Goal: Information Seeking & Learning: Find specific fact

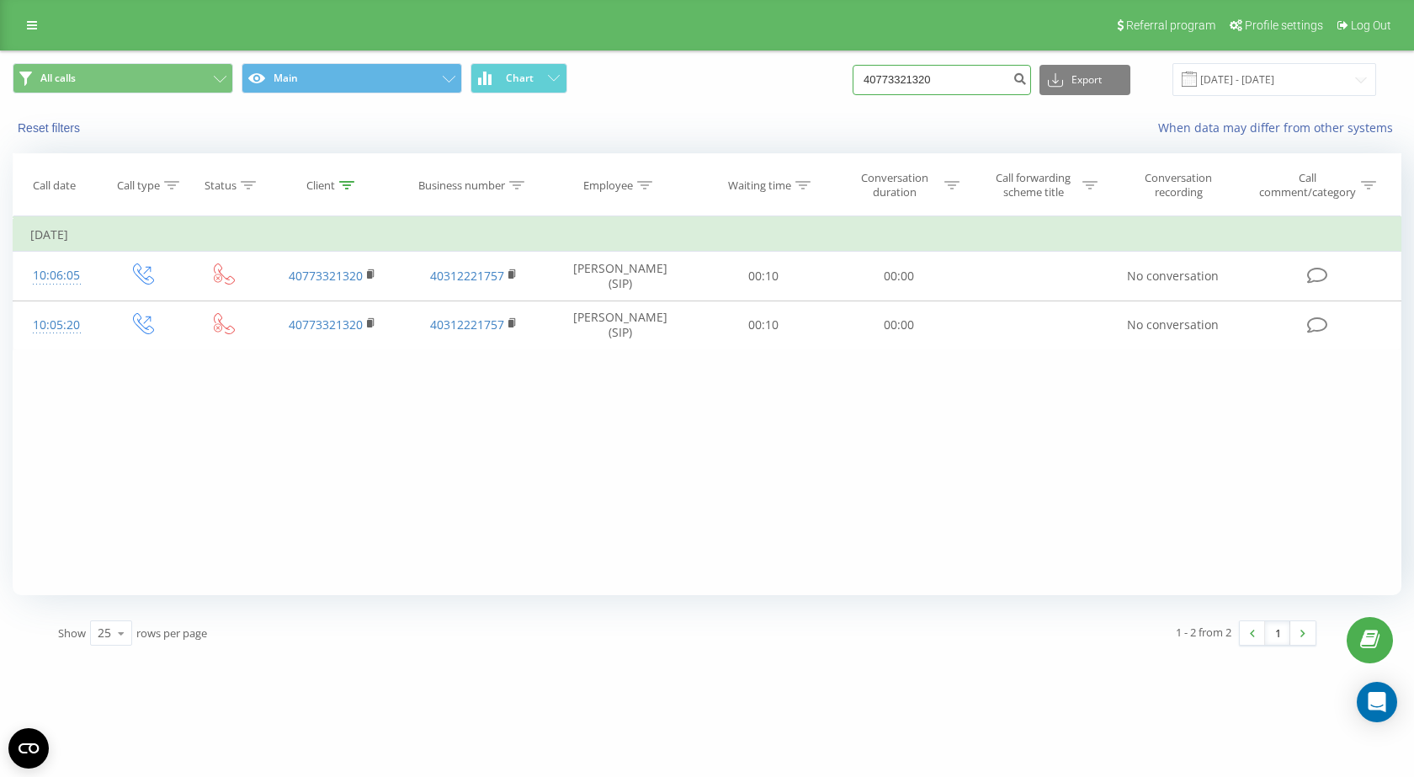
drag, startPoint x: 976, startPoint y: 75, endPoint x: 718, endPoint y: 110, distance: 260.0
click at [718, 110] on div "All calls Main Chart 40773321320 Export .csv .xls .xlsx 20.05.2025 - 20.08.2025…" at bounding box center [707, 99] width 1412 height 97
paste input "40919973"
type input "40740919973"
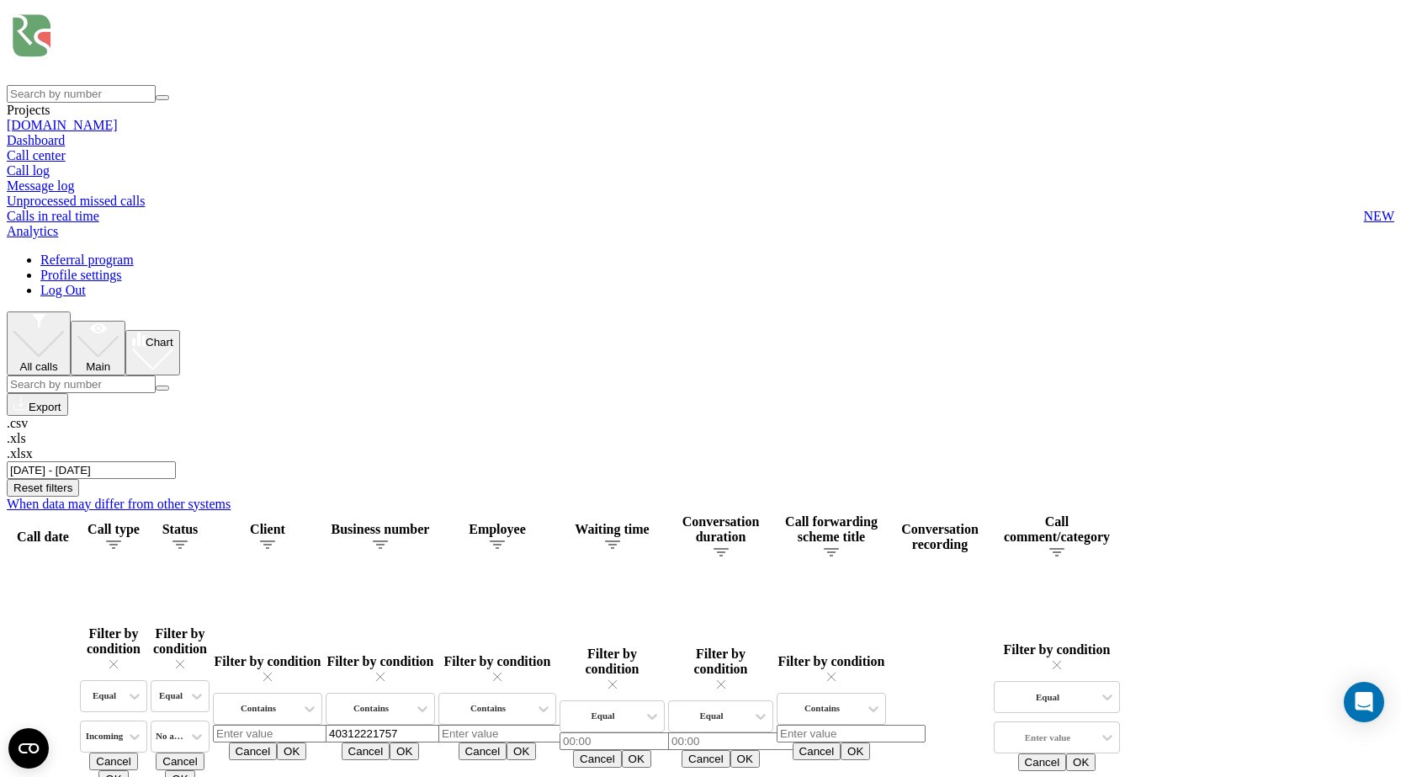
click at [176, 461] on input "[DATE] - [DATE]" at bounding box center [91, 470] width 169 height 18
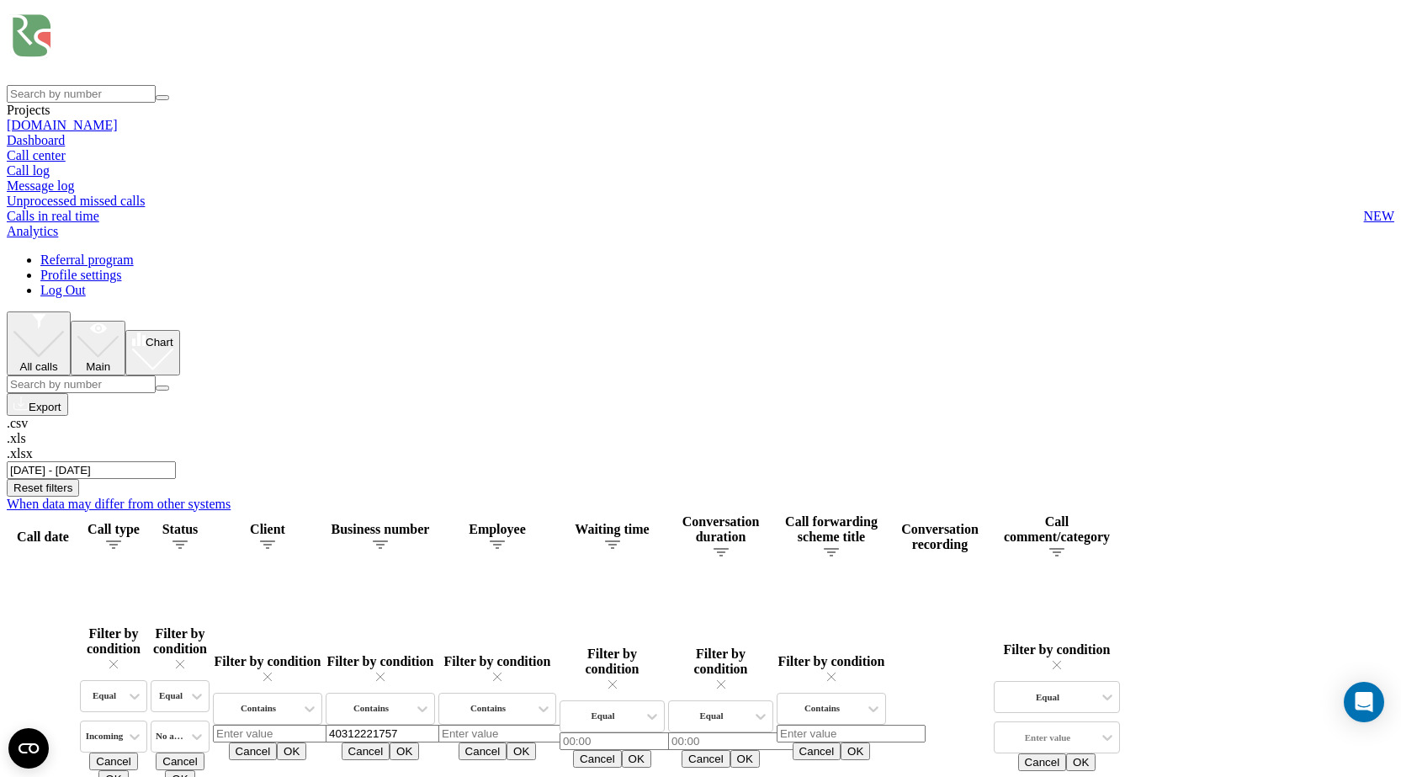
click at [176, 461] on input "01.06.2025 - 31.08.2025" at bounding box center [91, 470] width 169 height 18
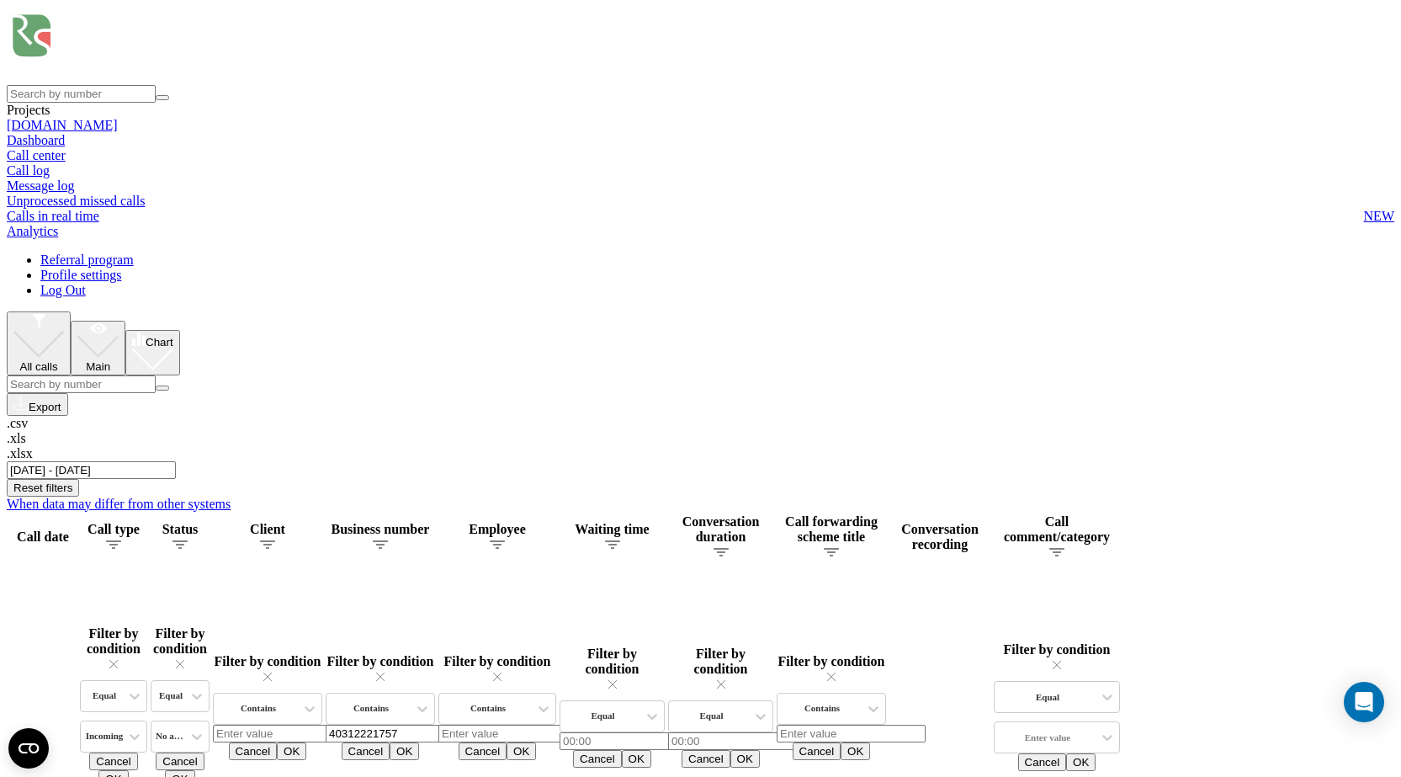
click at [176, 461] on input "01.06.2025 - 31.08.2025" at bounding box center [91, 470] width 169 height 18
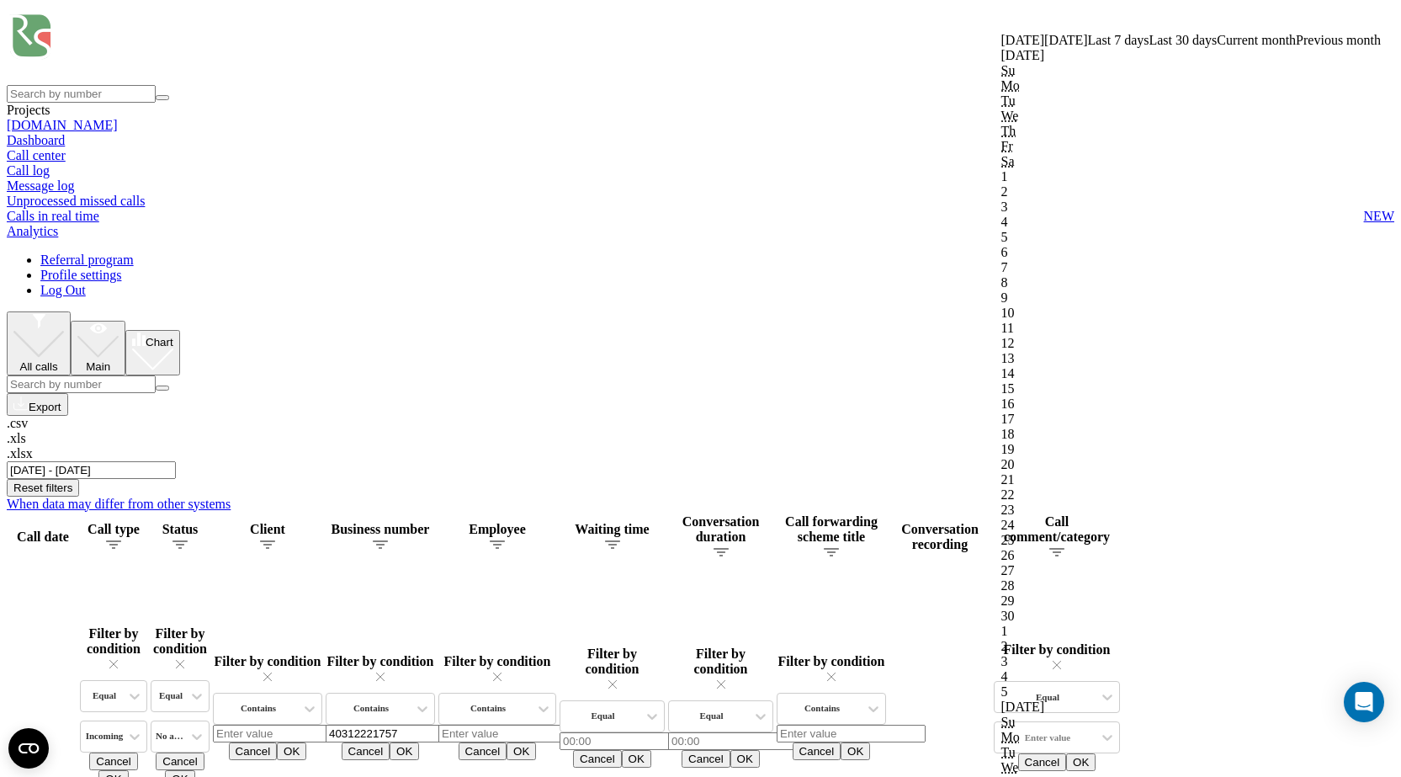
drag, startPoint x: 1313, startPoint y: 414, endPoint x: 899, endPoint y: 52, distance: 550.0
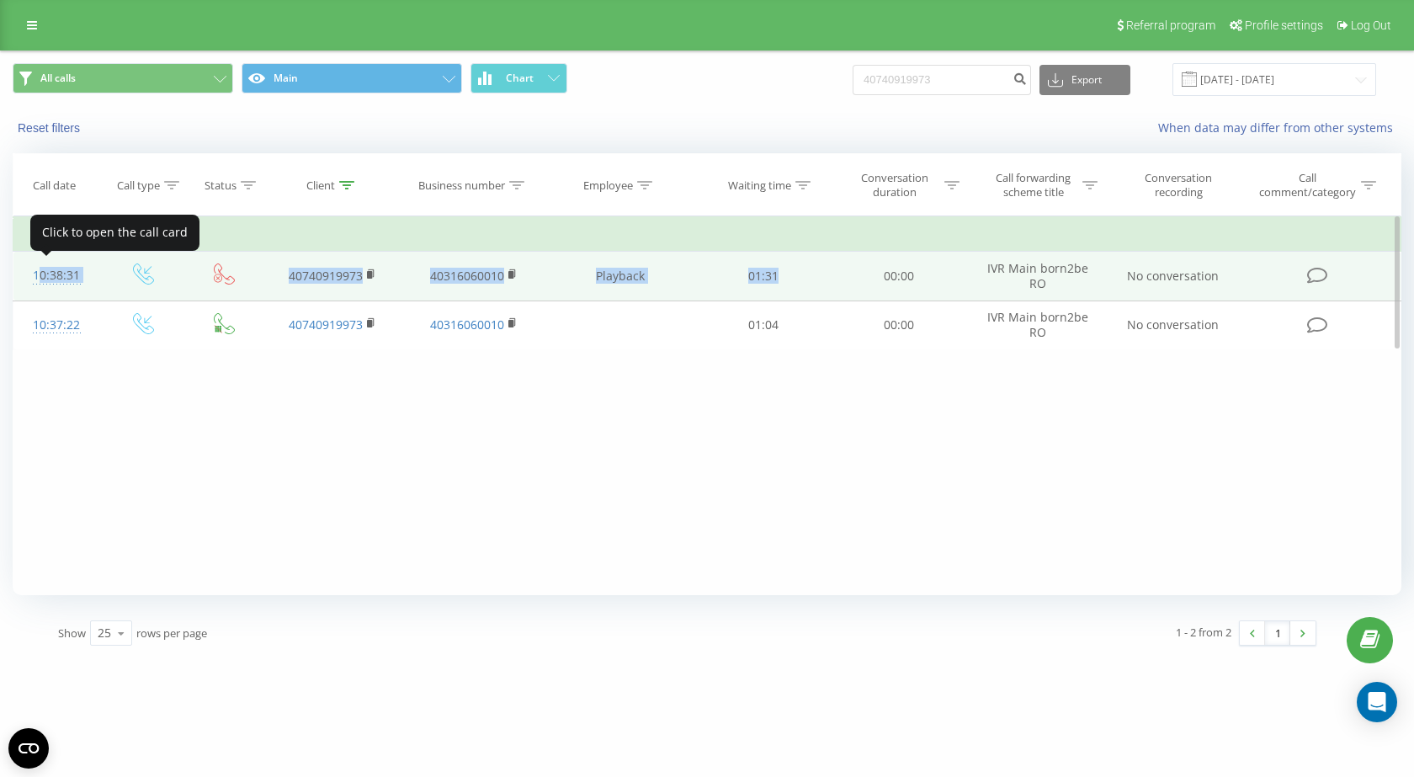
drag, startPoint x: 787, startPoint y: 269, endPoint x: 15, endPoint y: 282, distance: 772.0
click at [31, 280] on tr "10:38:31 40740919973 40316060010 Playback 01:31 00:00 IVR Main born2be RO No co…" at bounding box center [707, 276] width 1388 height 49
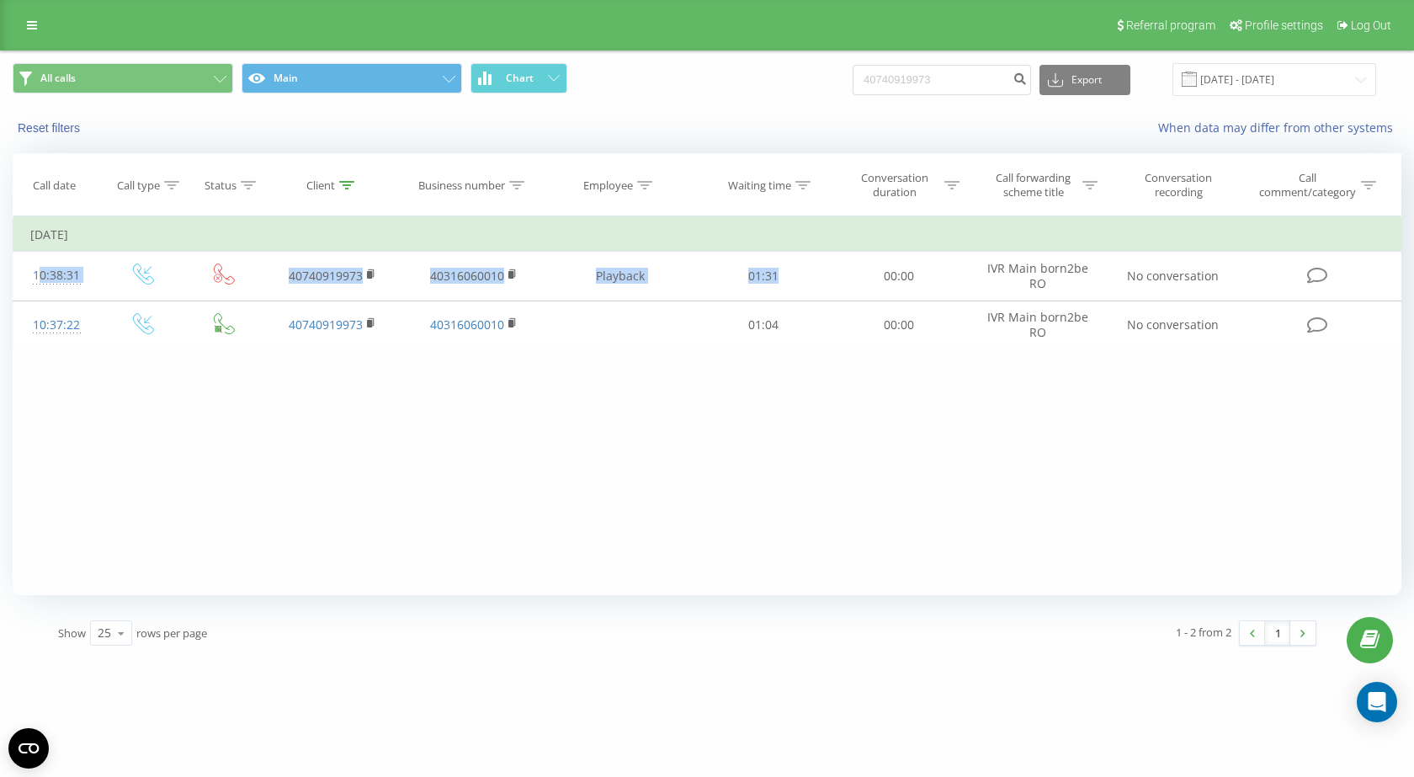
copy tr "10:38:31 40740919973 40316060010 Playback 01:31"
drag, startPoint x: 983, startPoint y: 77, endPoint x: 529, endPoint y: 170, distance: 463.0
click at [529, 169] on div "All calls Main Chart 40740919973 Export .csv .xls .xlsx 20.05.2025 - 20.08.2025…" at bounding box center [707, 354] width 1389 height 606
paste input "59306384"
type input "40759306384"
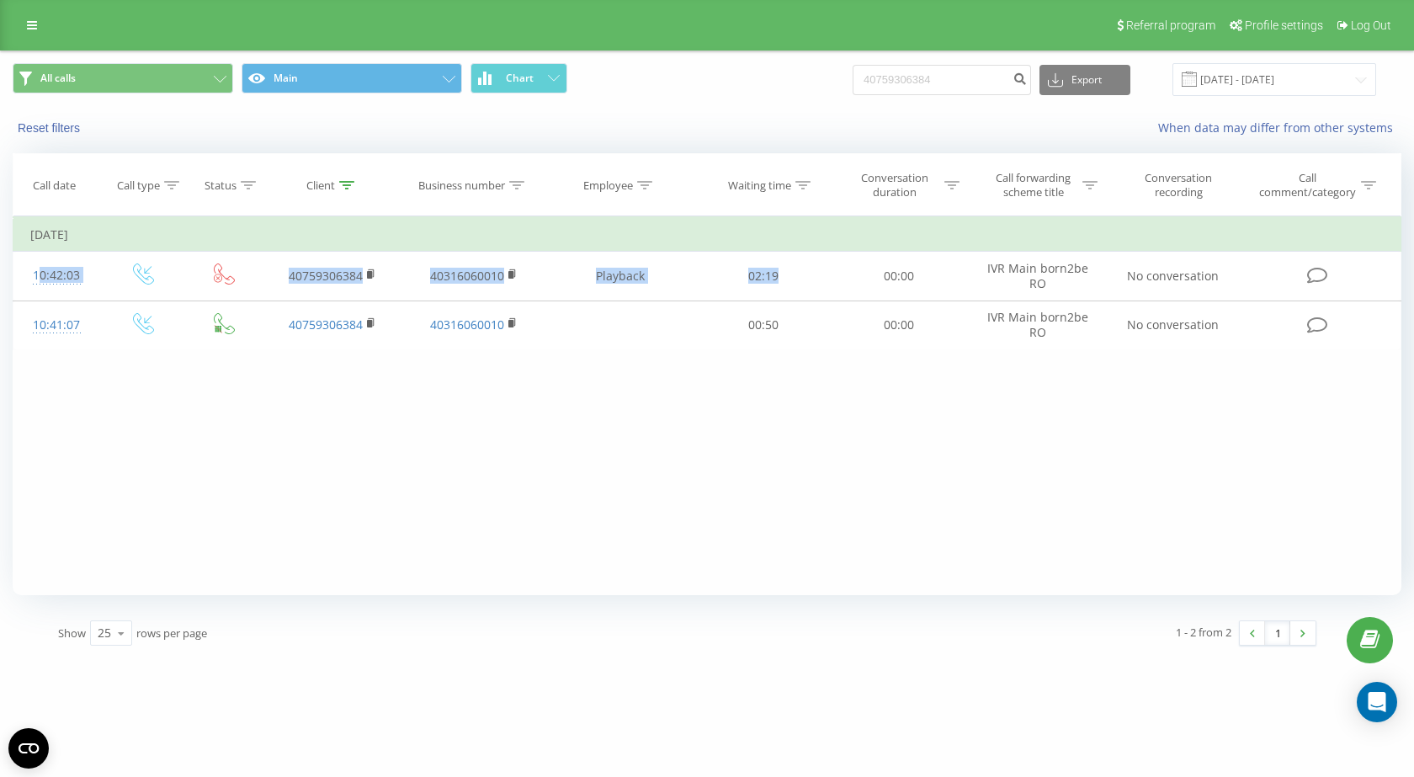
drag, startPoint x: 795, startPoint y: 275, endPoint x: 7, endPoint y: 314, distance: 788.8
click at [24, 278] on tr "10:42:03 40759306384 40316060010 Playback 02:19 00:00 IVR Main born2be RO No co…" at bounding box center [707, 276] width 1388 height 49
copy tr "10:42:03 40759306384 40316060010 Playback 02:19"
drag, startPoint x: 971, startPoint y: 73, endPoint x: 713, endPoint y: 90, distance: 259.0
click at [714, 90] on div "All calls Main Chart 40759306384 Export .csv .xls .xlsx 20.05.2025 - 20.08.2025" at bounding box center [707, 79] width 1389 height 33
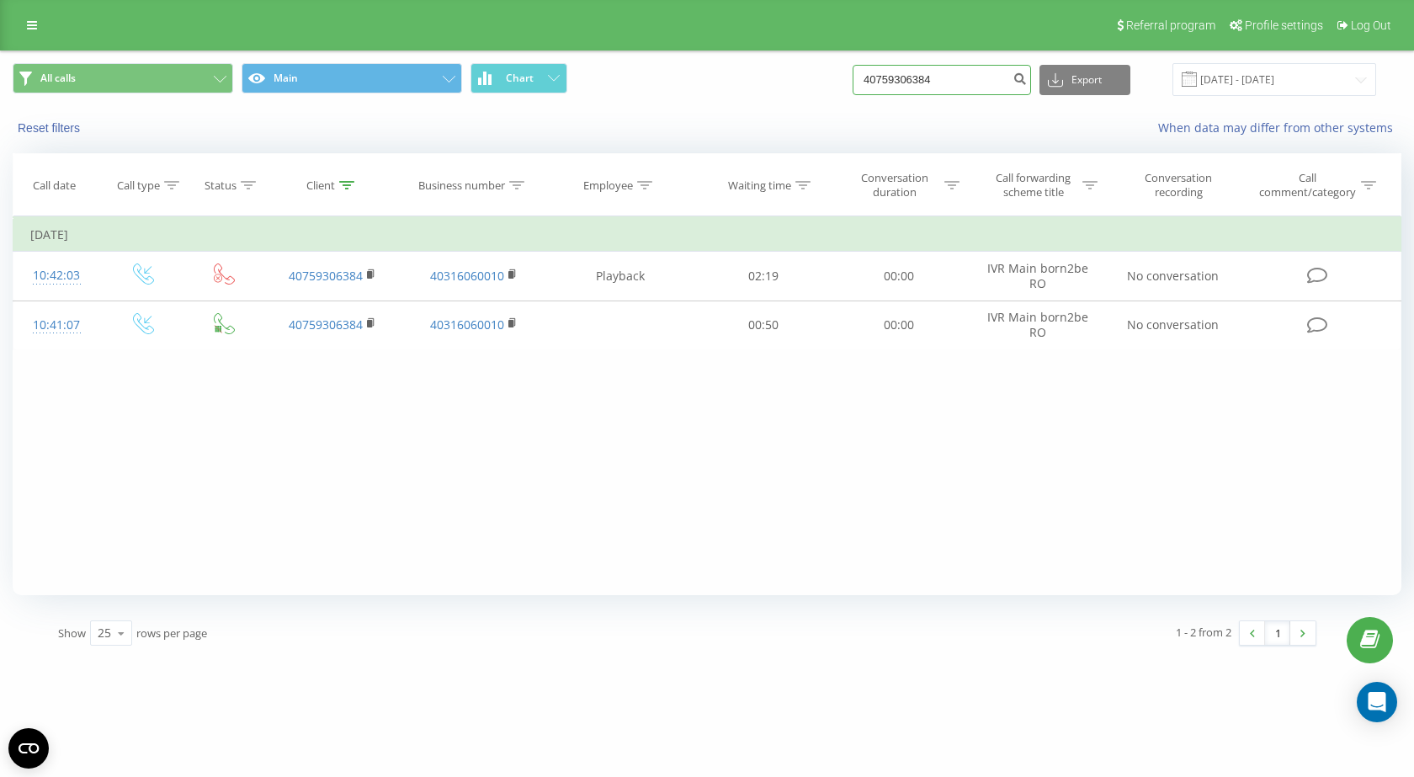
paste input "20895808"
type input "40720895808"
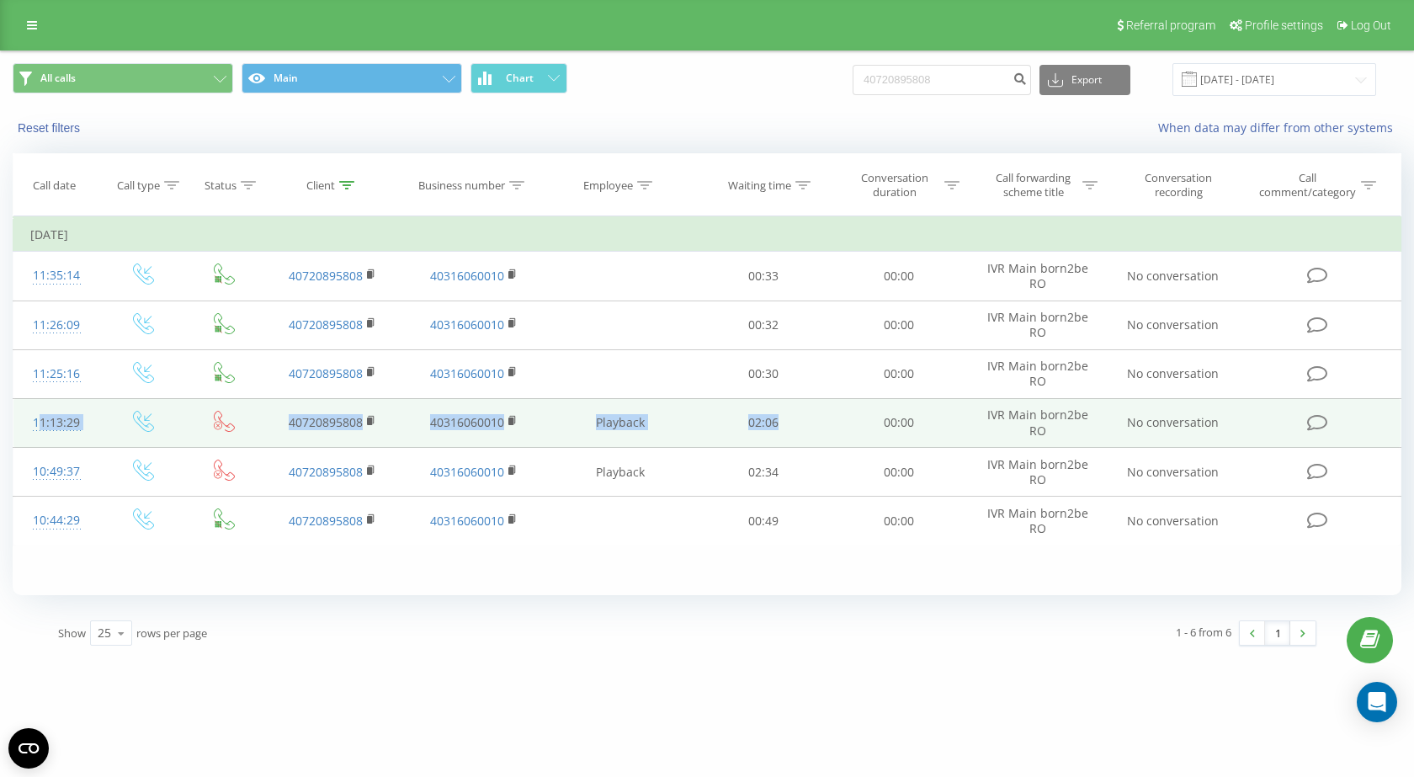
drag, startPoint x: 809, startPoint y: 419, endPoint x: 30, endPoint y: 423, distance: 778.6
click at [28, 425] on tr "11:13:29 40720895808 40316060010 Playback 02:06 00:00 IVR Main born2be RO No co…" at bounding box center [707, 422] width 1388 height 49
copy tr "11:13:29 40720895808 40316060010 Playback 02:06"
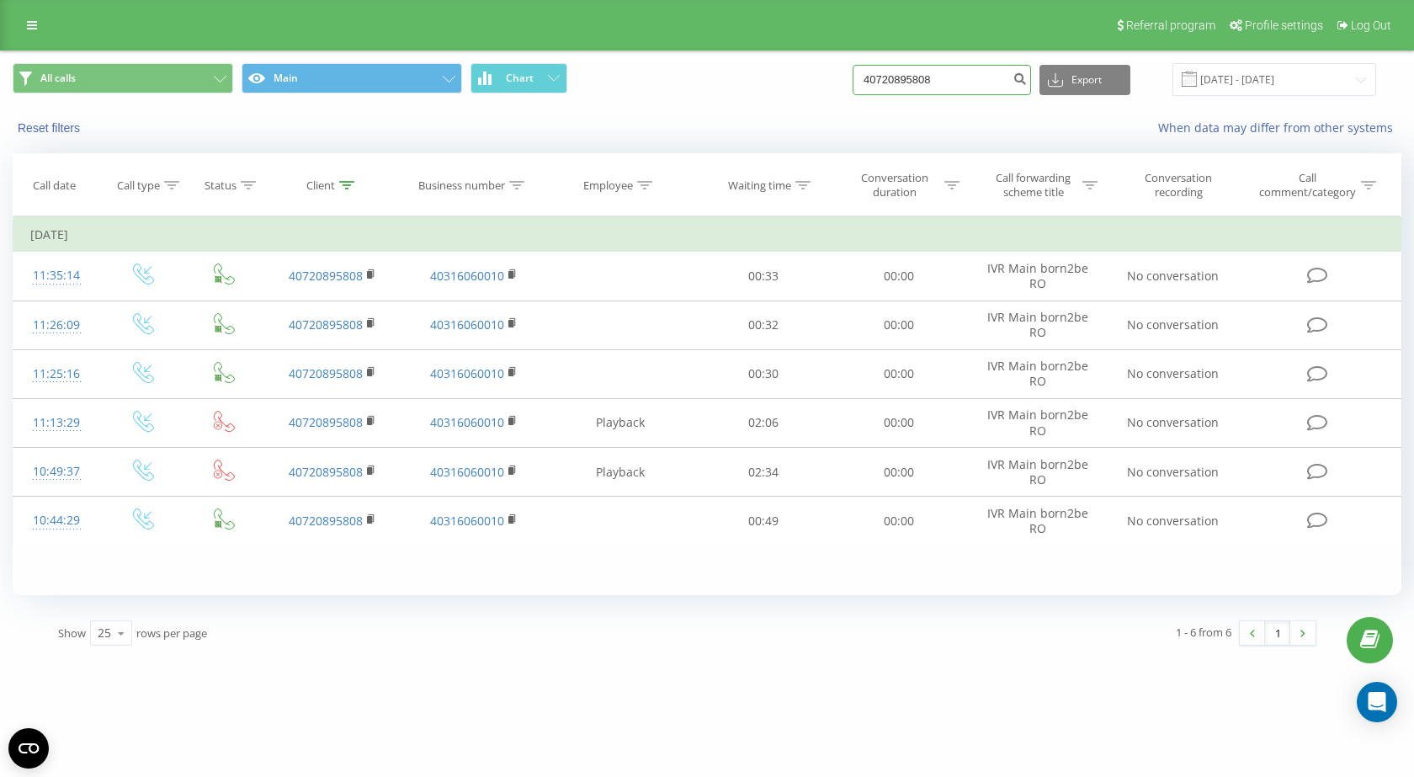
drag, startPoint x: 1002, startPoint y: 82, endPoint x: 595, endPoint y: 125, distance: 408.9
click at [598, 126] on div "All calls Main Chart 40720895808 Export .csv .xls .xlsx 20.05.2025 - 20.08.2025…" at bounding box center [707, 99] width 1412 height 97
paste input "44303773"
type input "40744303773"
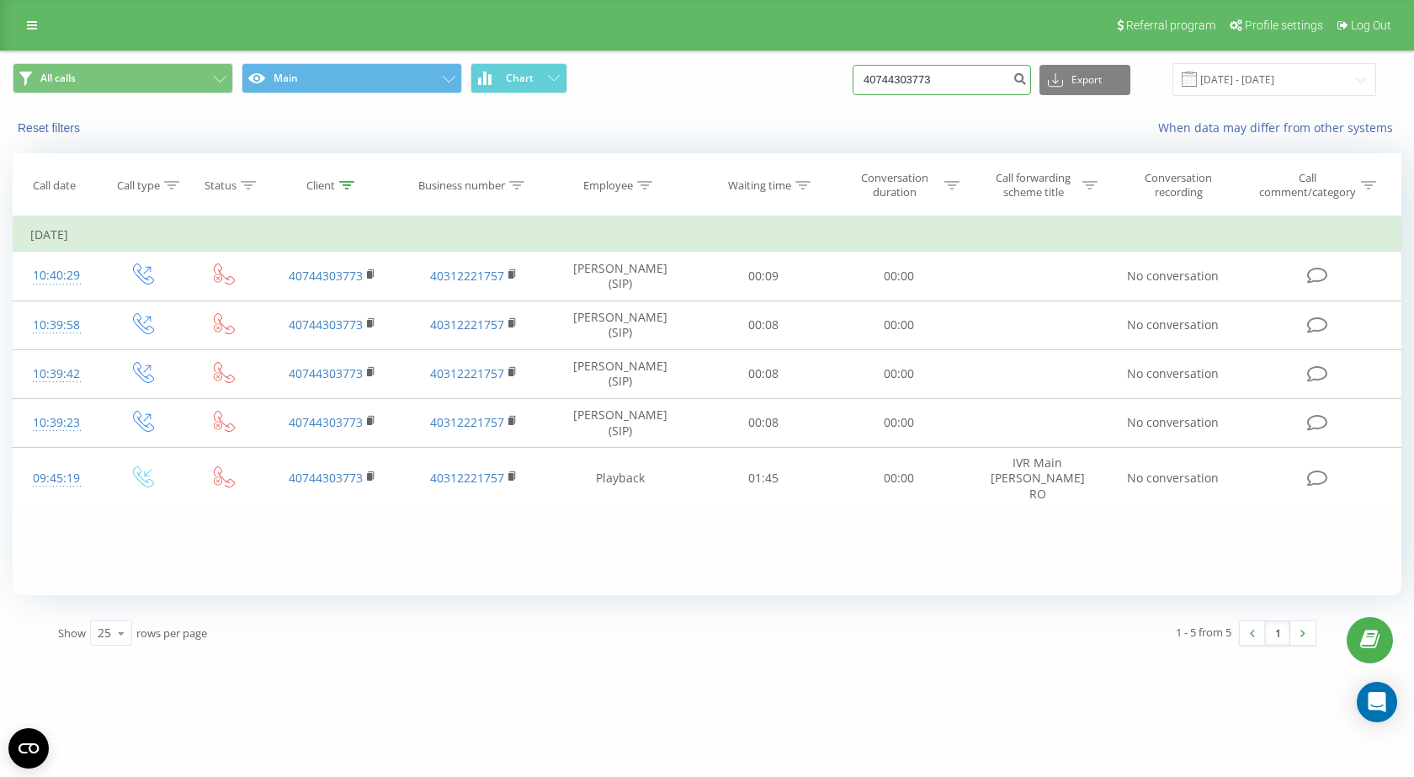
click at [926, 77] on input "40744303773" at bounding box center [942, 80] width 178 height 30
click at [926, 76] on input "40744303773" at bounding box center [942, 80] width 178 height 30
click at [962, 83] on input "40744303773" at bounding box center [942, 80] width 178 height 30
click at [915, 89] on input "40744303773" at bounding box center [942, 80] width 178 height 30
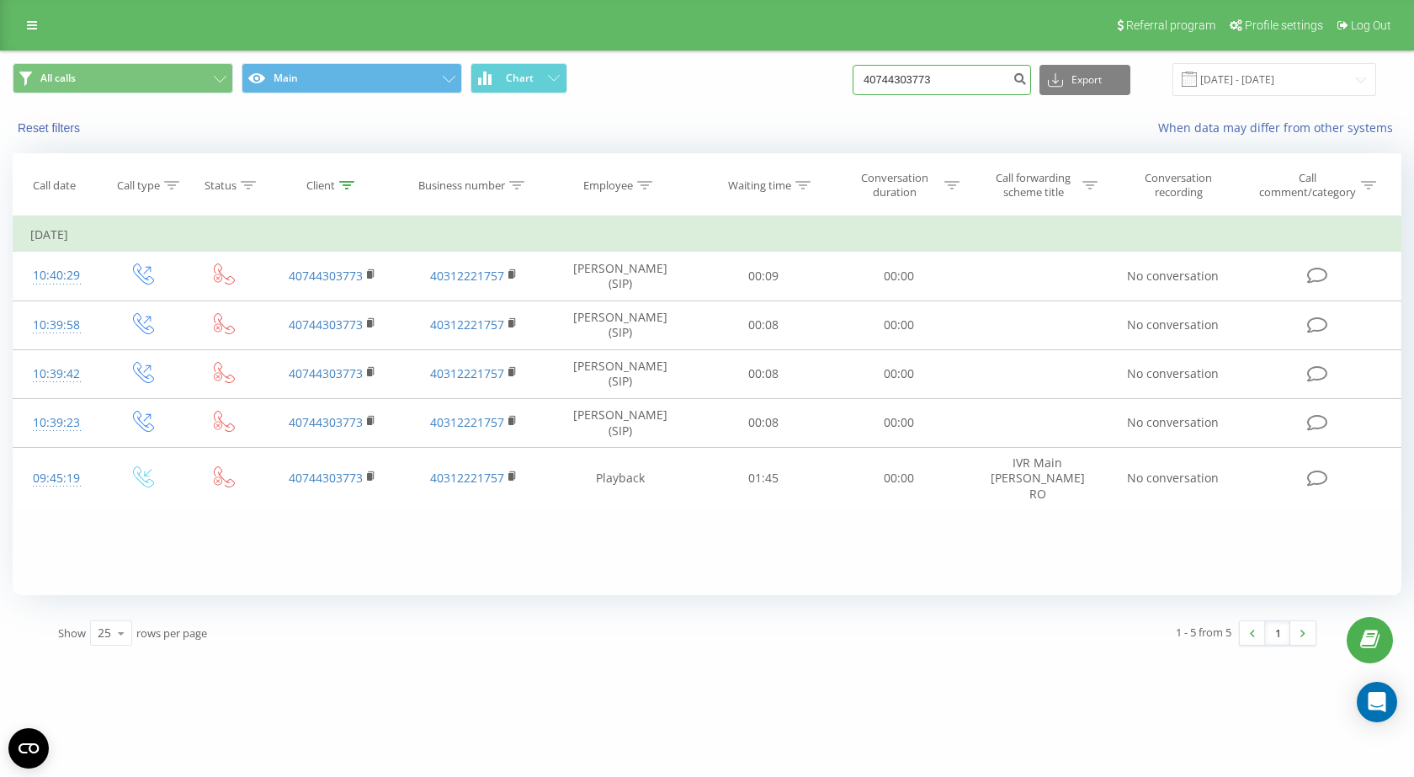
paste input "0744266610"
type input "0744266610"
drag, startPoint x: 960, startPoint y: 72, endPoint x: 795, endPoint y: 82, distance: 164.5
click at [795, 82] on div "All calls Main Chart 0744266610 Export .csv .xls .xlsx [DATE] - [DATE]" at bounding box center [707, 79] width 1389 height 33
paste input "22795909"
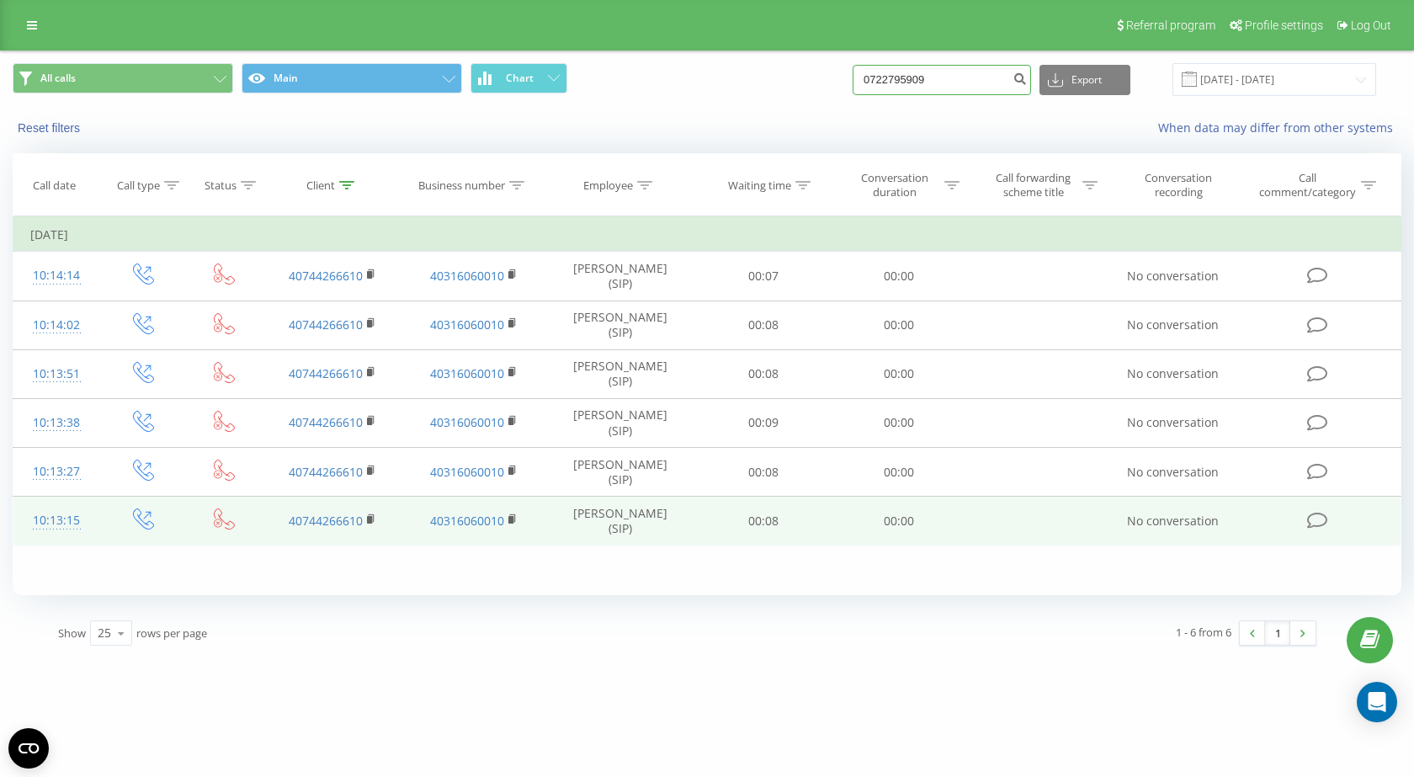
type input "0722795909"
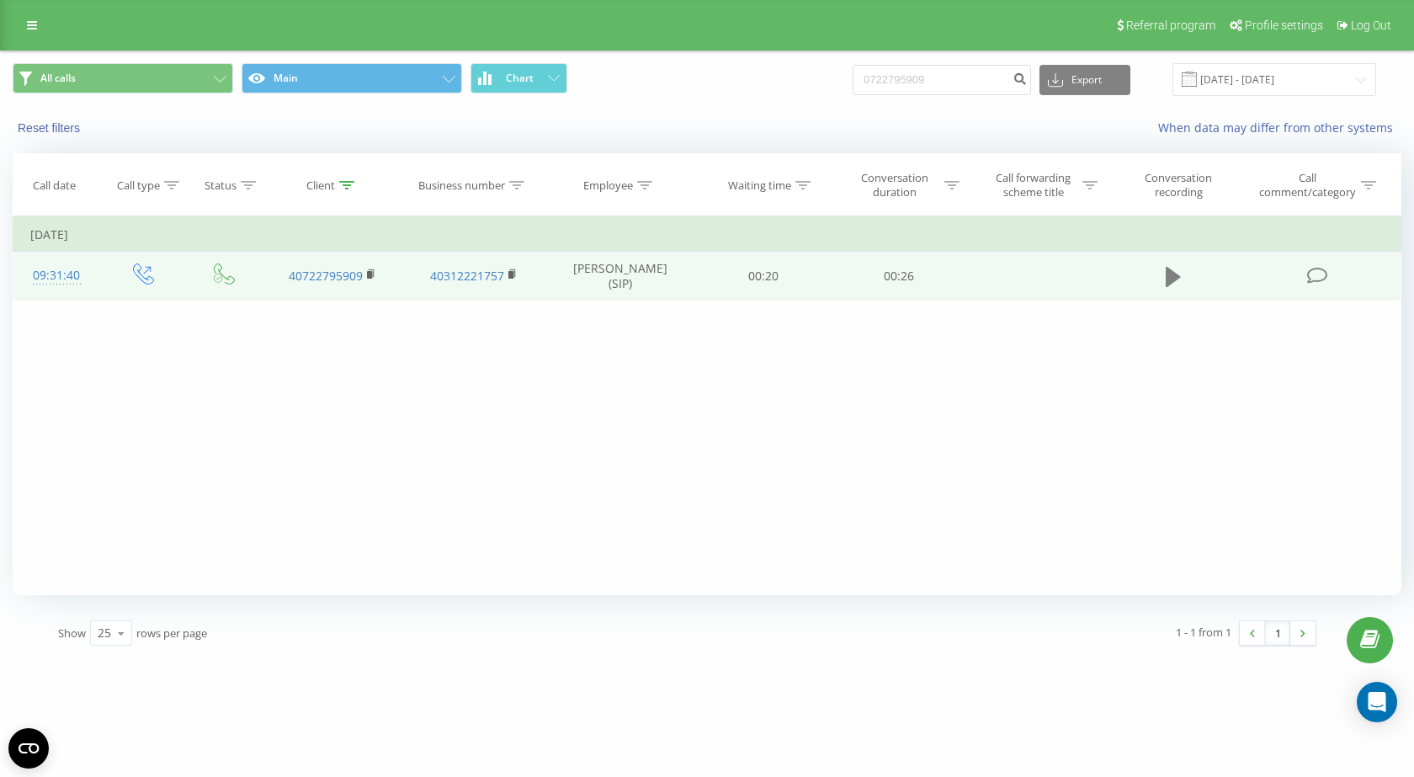
click at [1172, 269] on icon at bounding box center [1173, 277] width 15 height 24
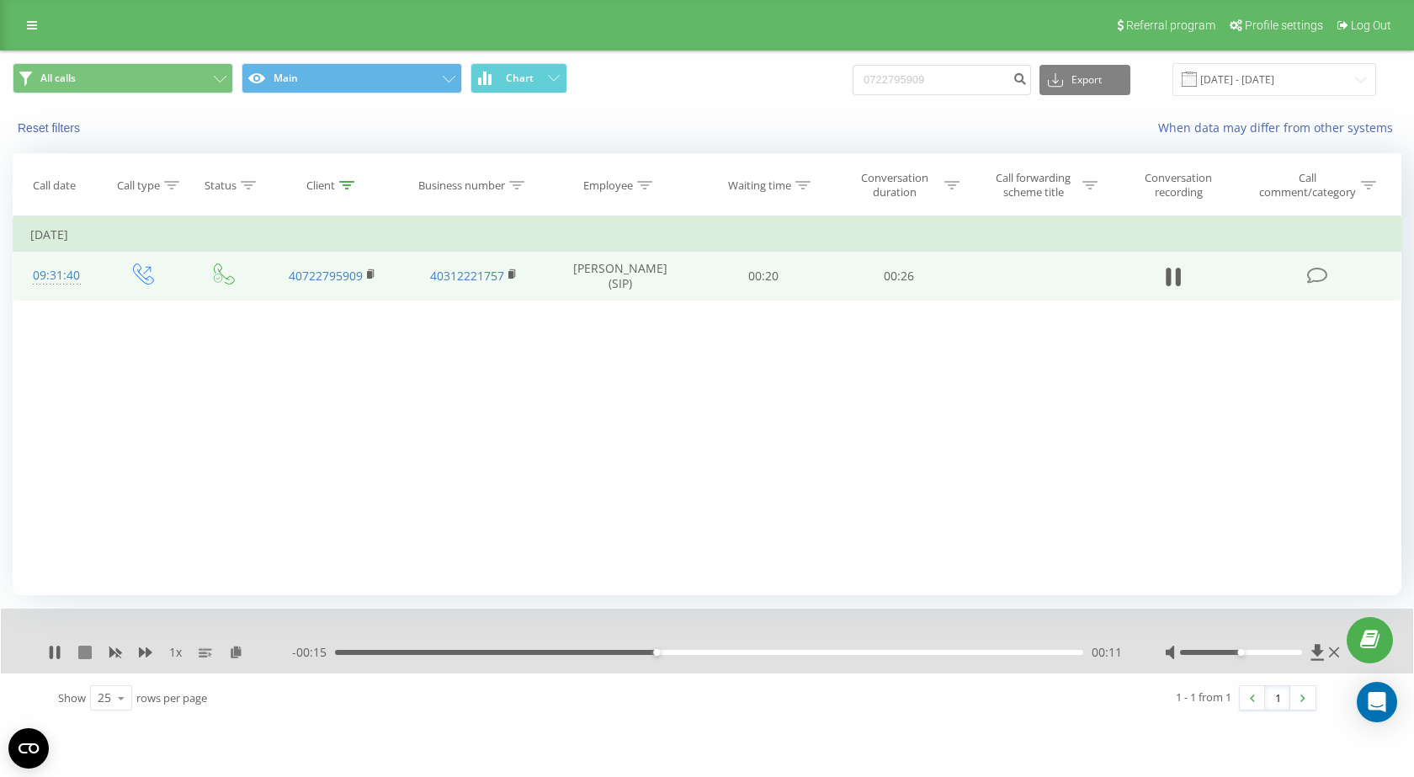
click at [87, 654] on icon at bounding box center [84, 652] width 13 height 13
click at [931, 88] on input "0722795909" at bounding box center [942, 80] width 178 height 30
paste input "37860378"
type input "0737860378"
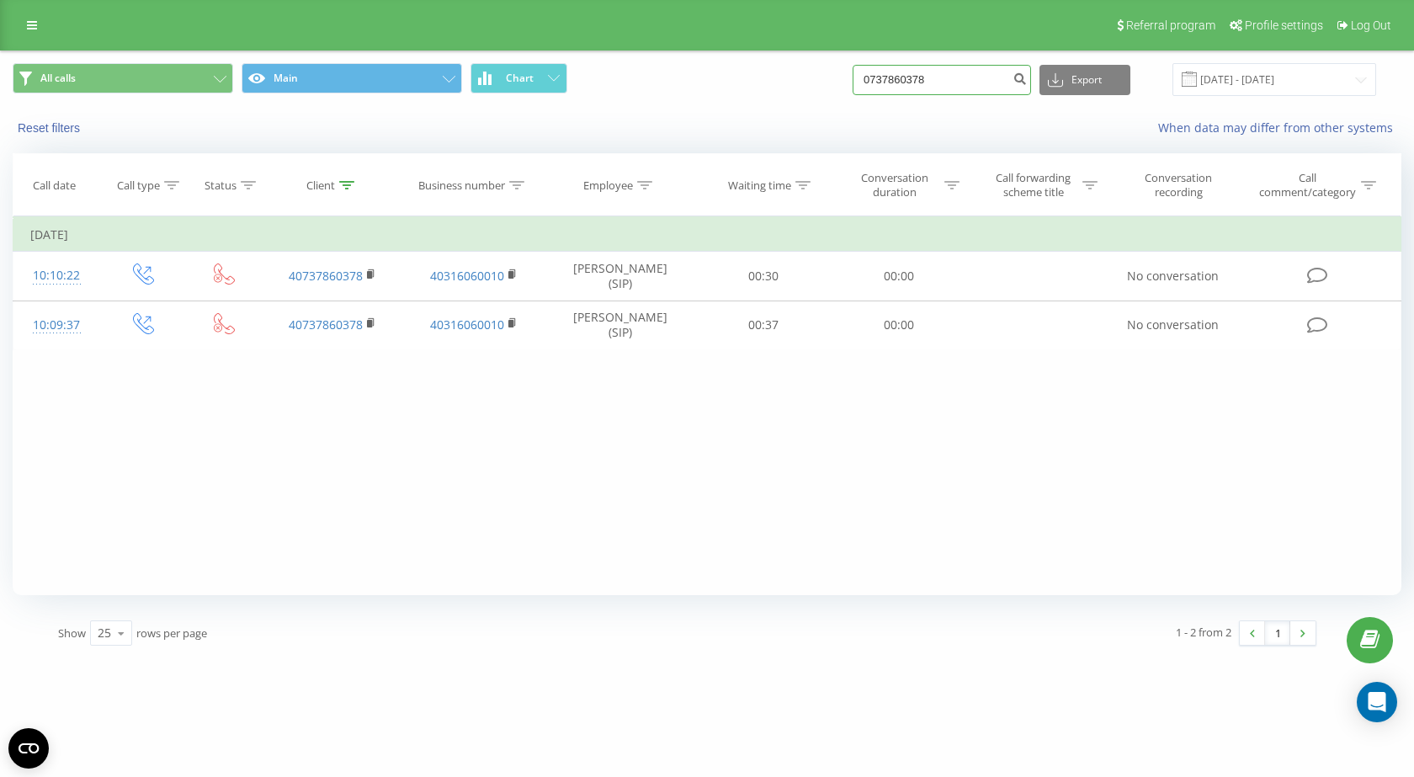
click at [901, 88] on input "0737860378" at bounding box center [942, 80] width 178 height 30
paste input "3070"
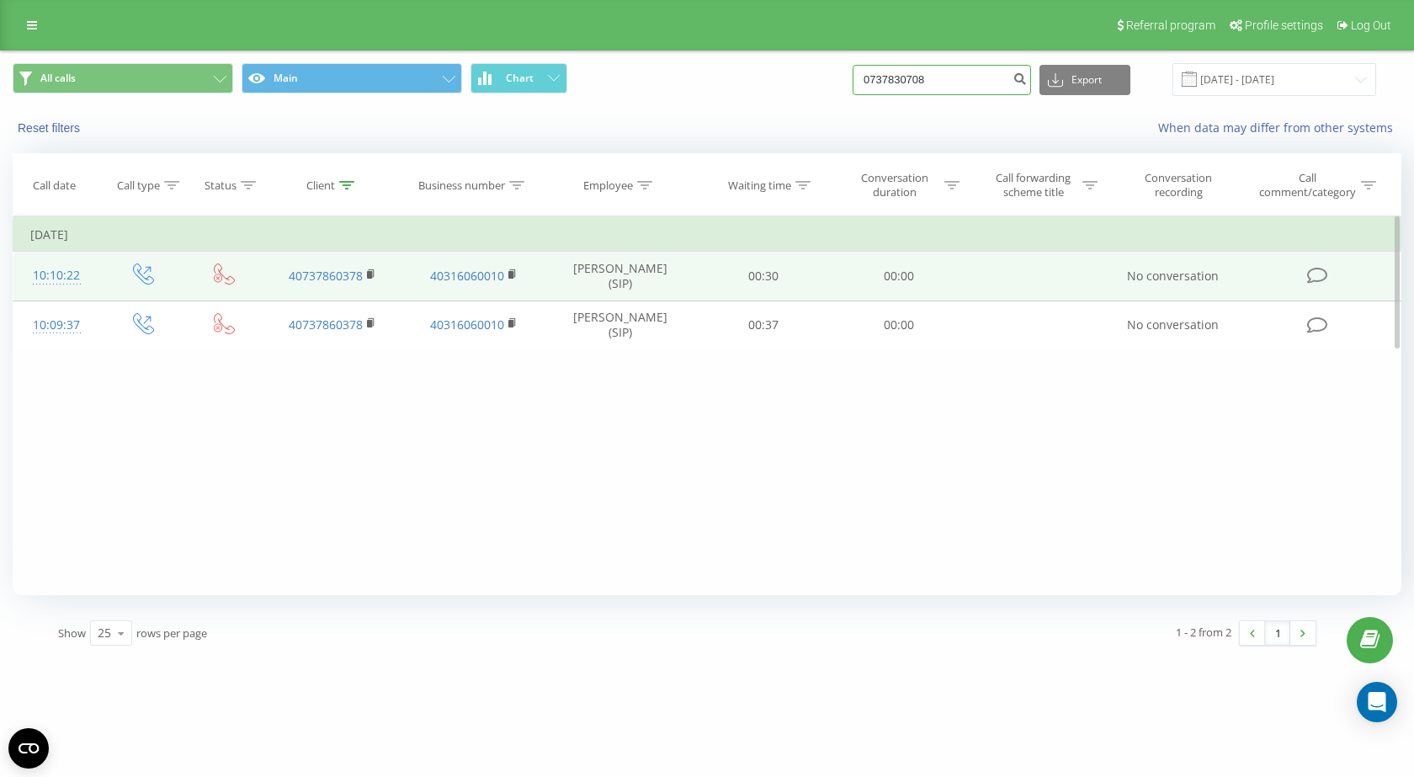
type input "0737830708"
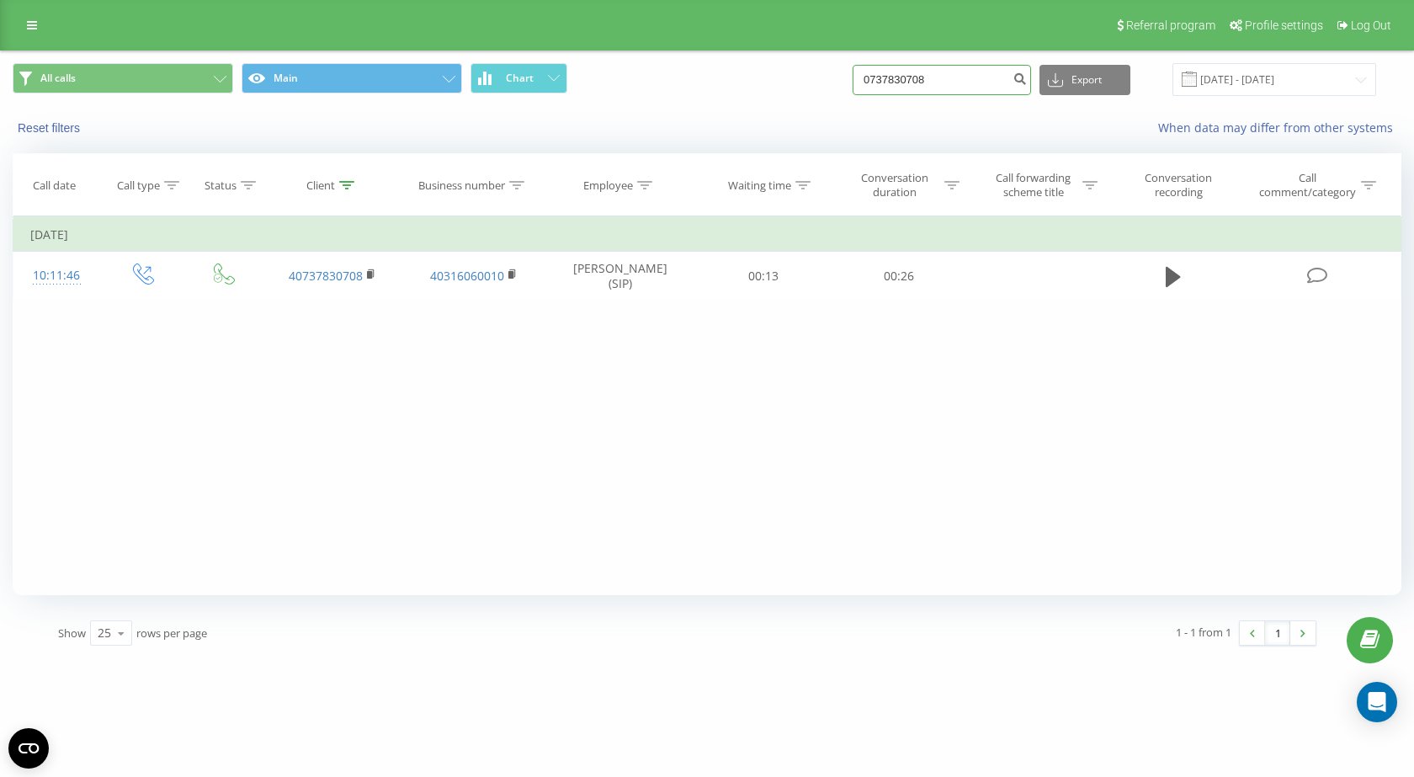
click at [891, 76] on input "0737830708" at bounding box center [942, 80] width 178 height 30
paste input "41078972"
type input "0741078972"
drag, startPoint x: 1172, startPoint y: 270, endPoint x: 22, endPoint y: 505, distance: 1173.5
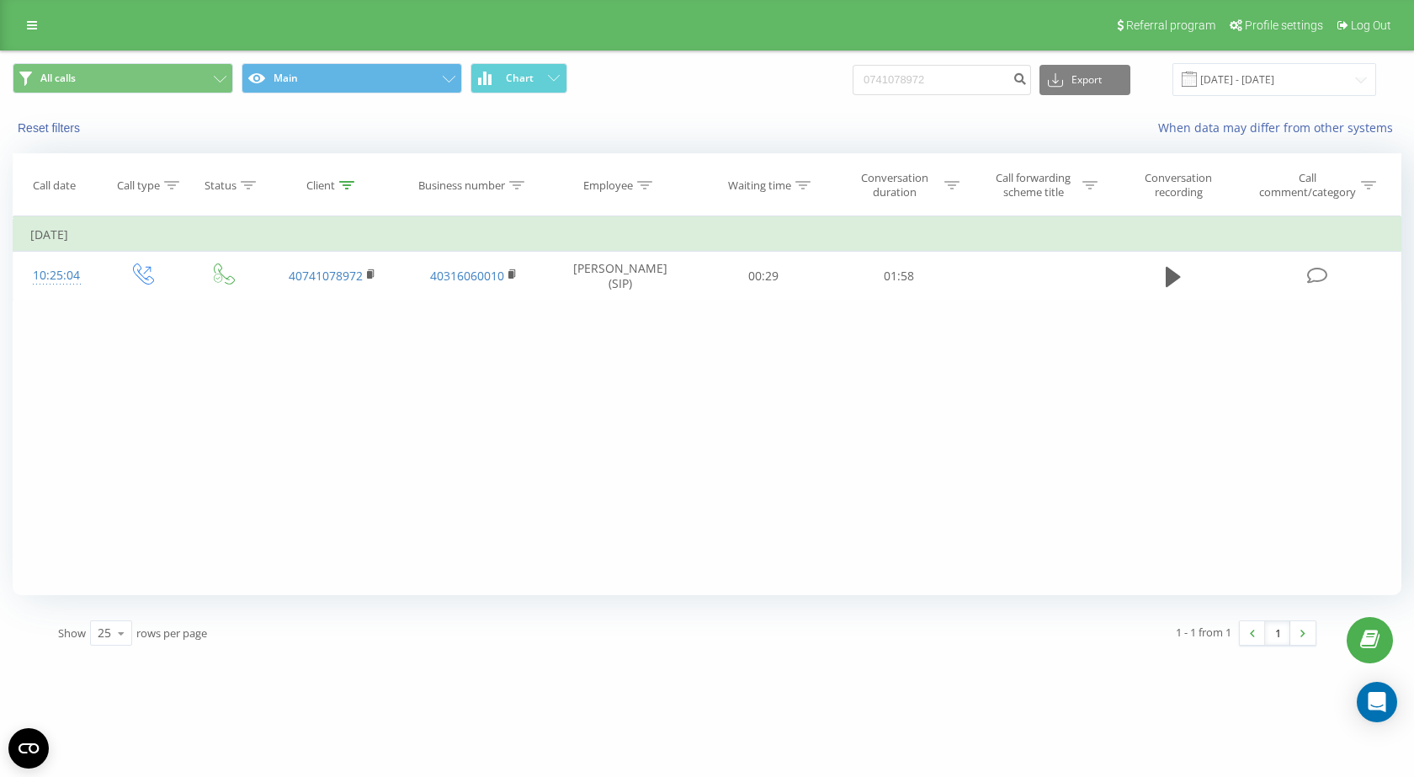
click at [1170, 270] on icon at bounding box center [1173, 277] width 15 height 20
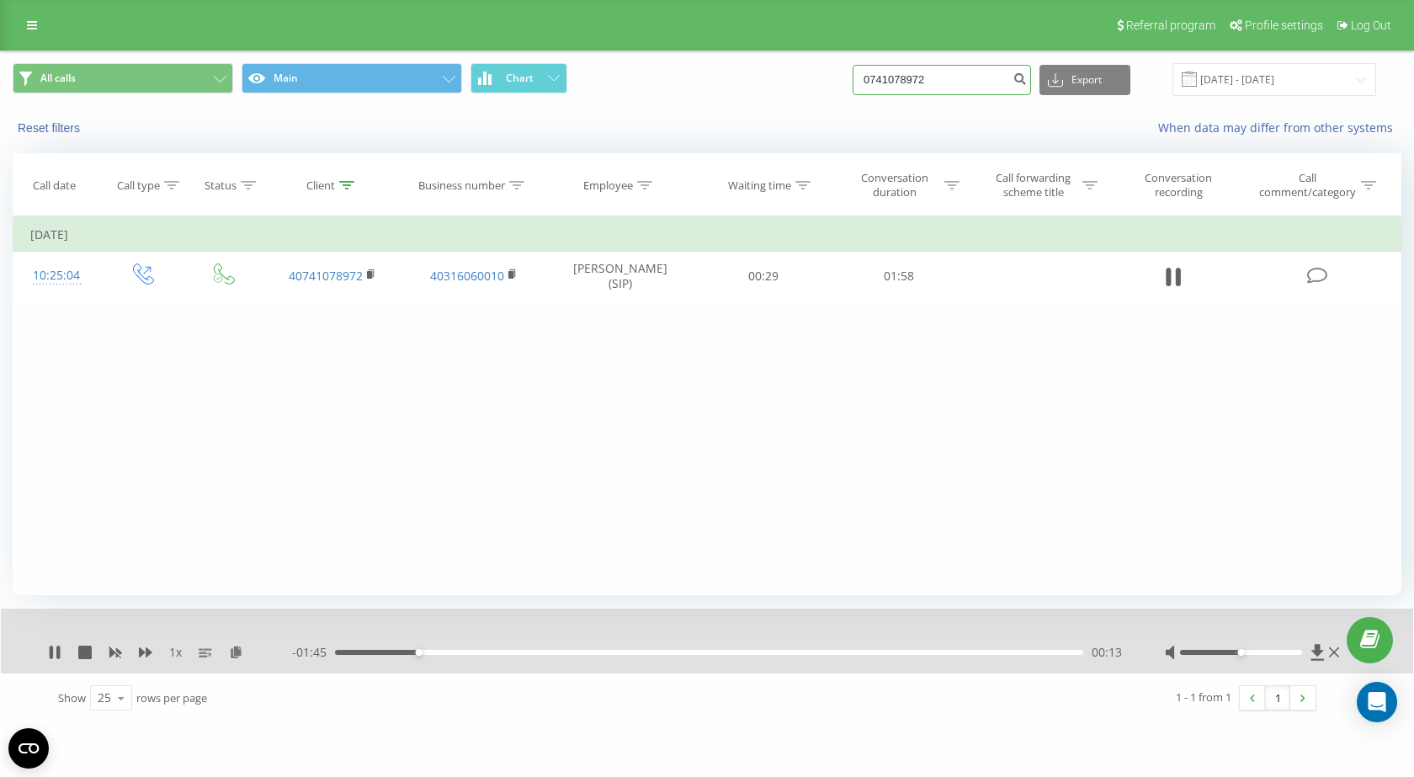
click at [918, 83] on input "0741078972" at bounding box center [942, 80] width 178 height 30
paste input "37860378"
type input "0737860378"
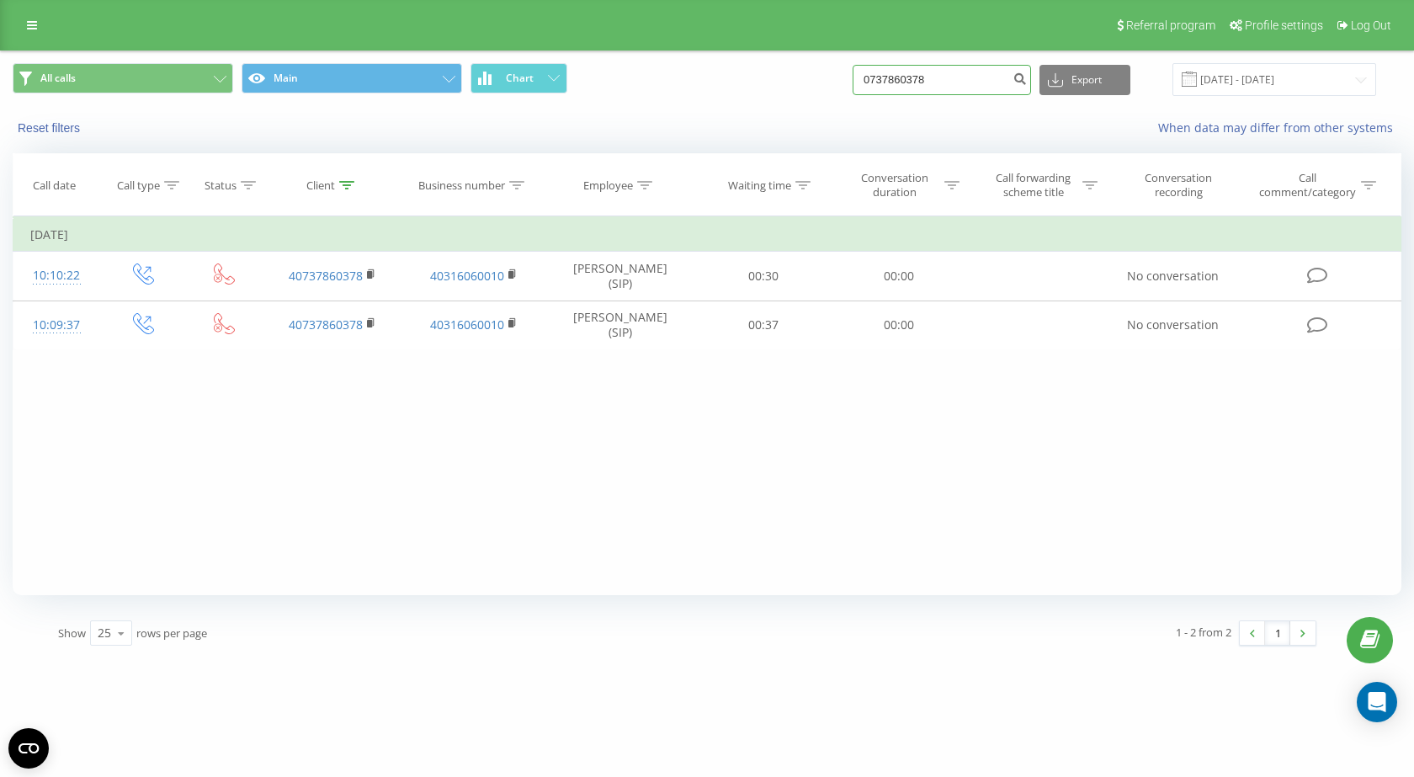
click at [886, 77] on input "0737860378" at bounding box center [942, 80] width 178 height 30
paste input "40578985"
type input "0740578985"
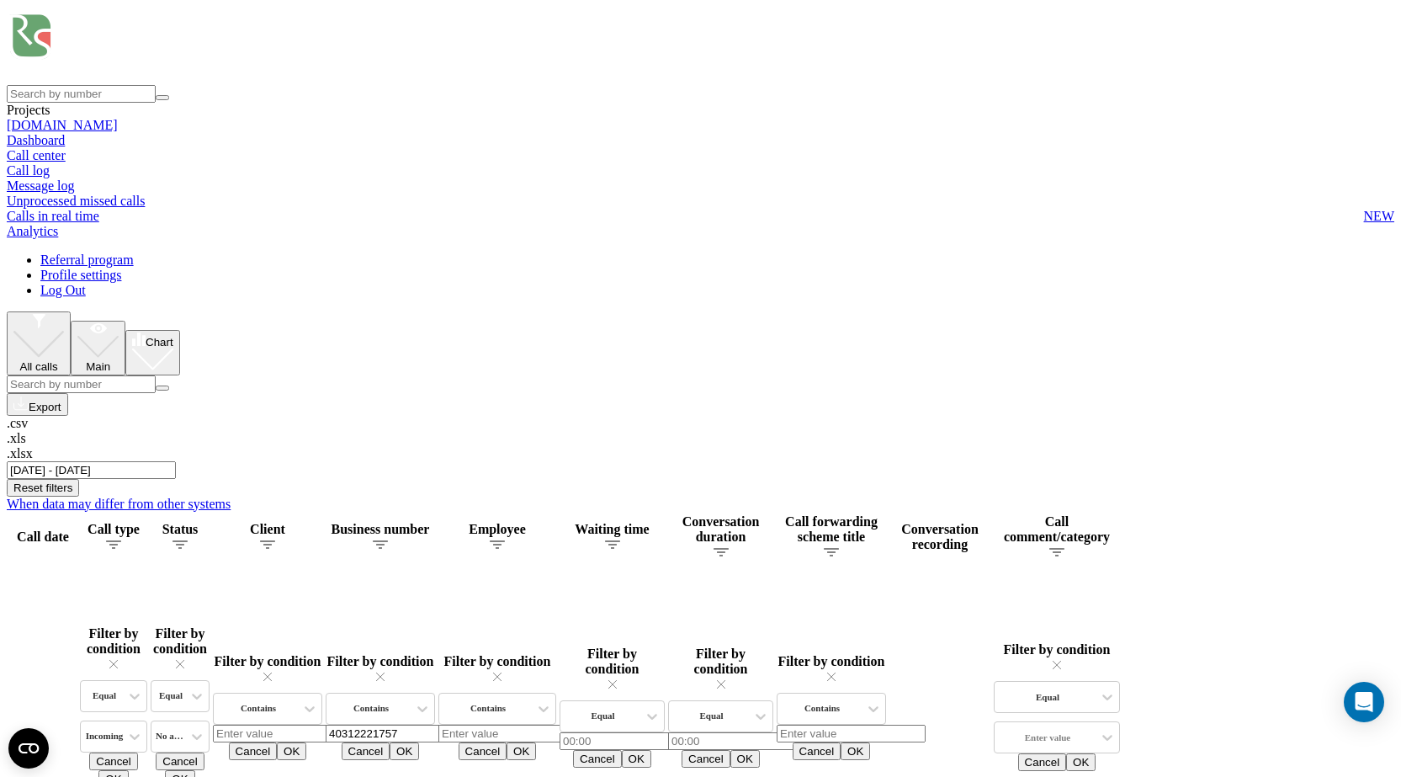
click at [176, 461] on input "[DATE] - [DATE]" at bounding box center [91, 470] width 169 height 18
